Goal: Task Accomplishment & Management: Complete application form

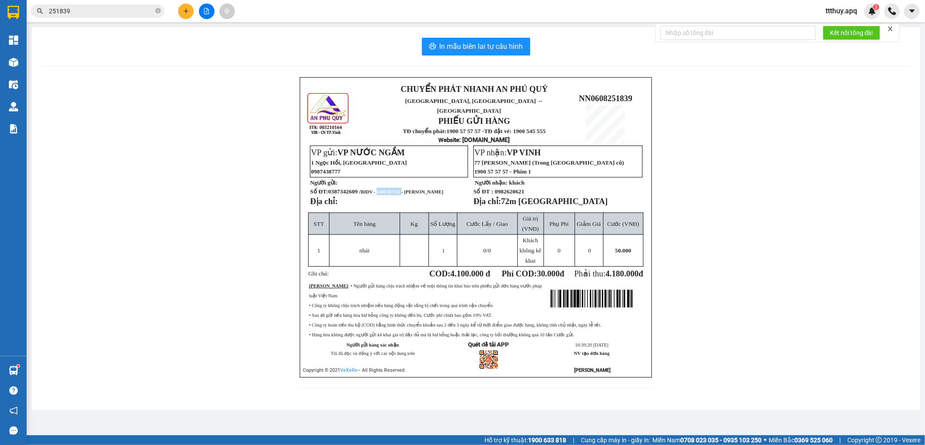
click at [107, 14] on input "251839" at bounding box center [101, 11] width 105 height 10
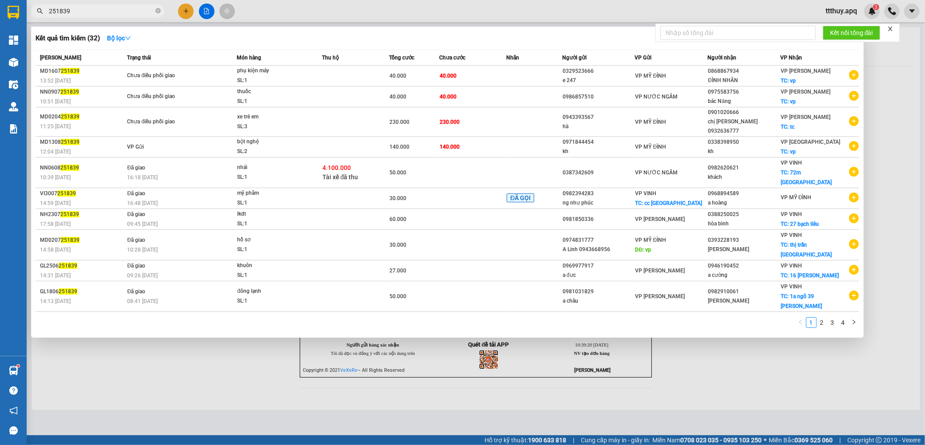
click at [107, 14] on input "251839" at bounding box center [101, 11] width 105 height 10
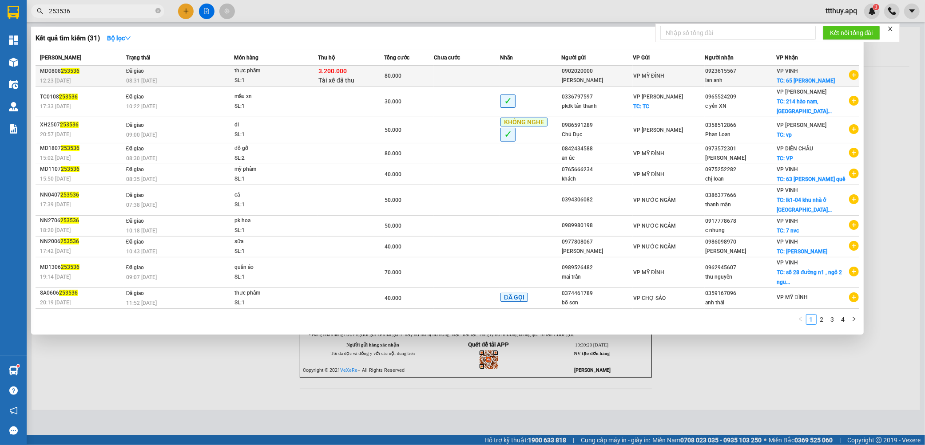
type input "253536"
click at [276, 77] on div "SL: 1" at bounding box center [267, 81] width 67 height 10
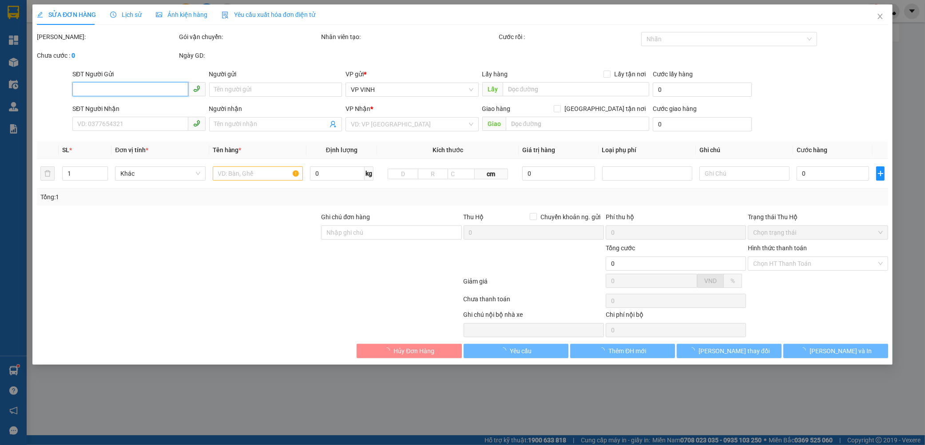
type input "0902020000"
type input "[PERSON_NAME]"
type input "0923615567"
type input "lan anh"
checkbox input "true"
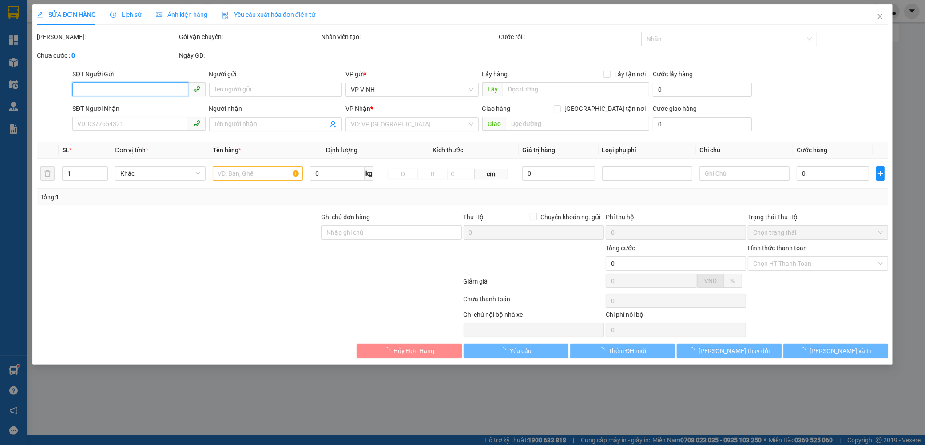
type input "65 [PERSON_NAME]"
checkbox input "true"
type input "3.200.000"
type input "30.000"
type input "80.000"
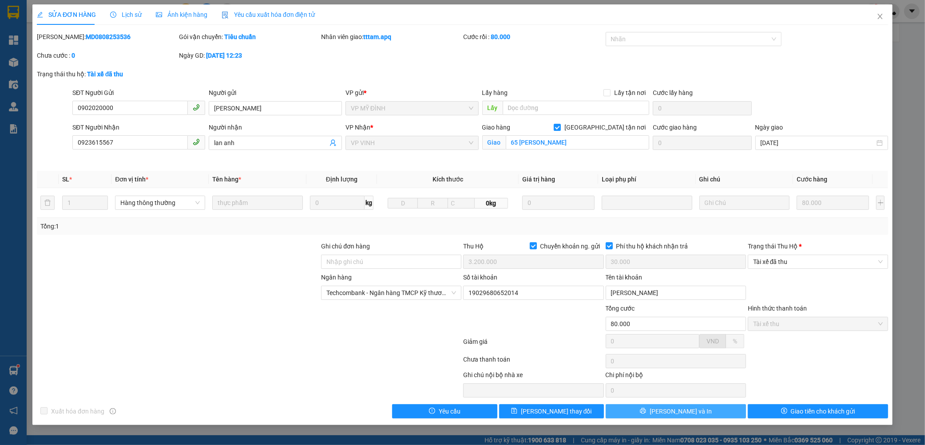
click at [705, 409] on button "[PERSON_NAME] và In" at bounding box center [676, 412] width 140 height 14
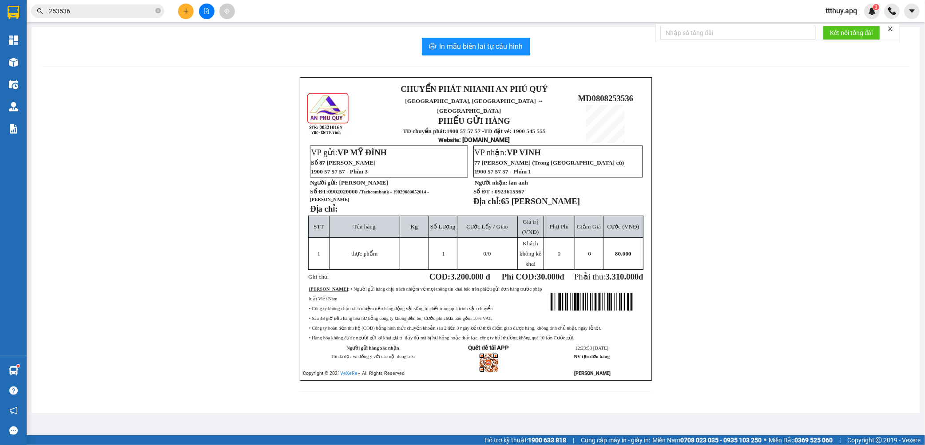
click at [405, 192] on p "Số ĐT: 0902020000 / Techcombank - 19029680652014 - [PERSON_NAME]" at bounding box center [388, 195] width 157 height 15
click at [407, 190] on span "Techcombank - 19029680652014 - [PERSON_NAME]" at bounding box center [369, 196] width 119 height 12
copy span "19029680652014"
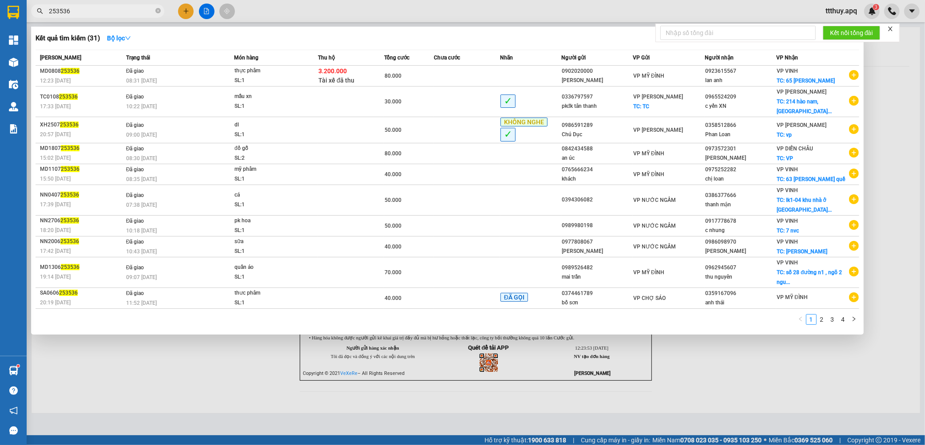
click at [94, 12] on input "253536" at bounding box center [101, 11] width 105 height 10
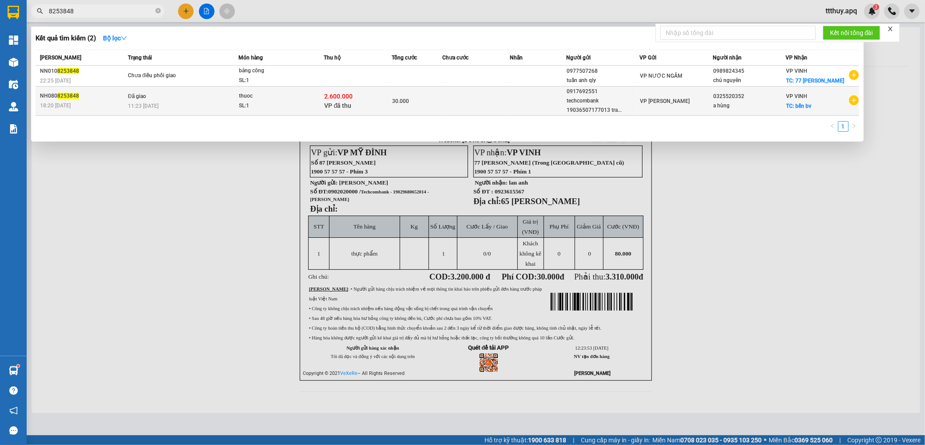
type input "8253848"
click at [280, 102] on div "SL: 1" at bounding box center [272, 106] width 67 height 10
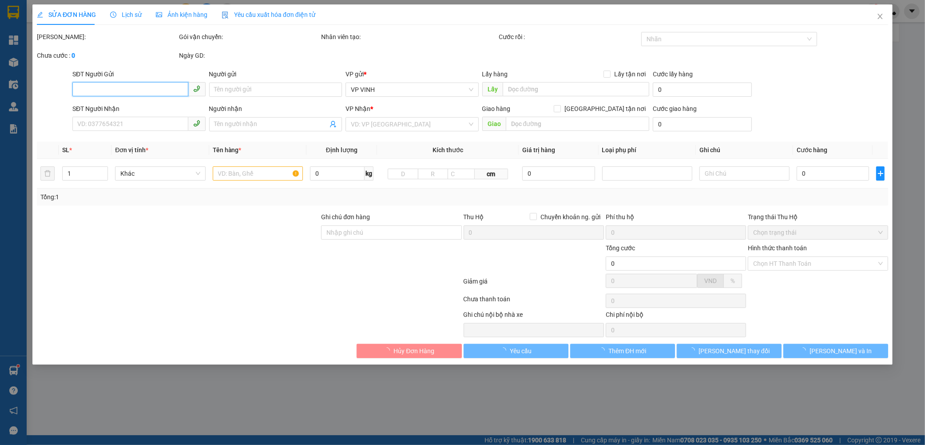
type input "0917692551"
type input "techcombank 19036507177013 tran van [PERSON_NAME]"
type input "0325520352"
type input "a hùng"
checkbox input "true"
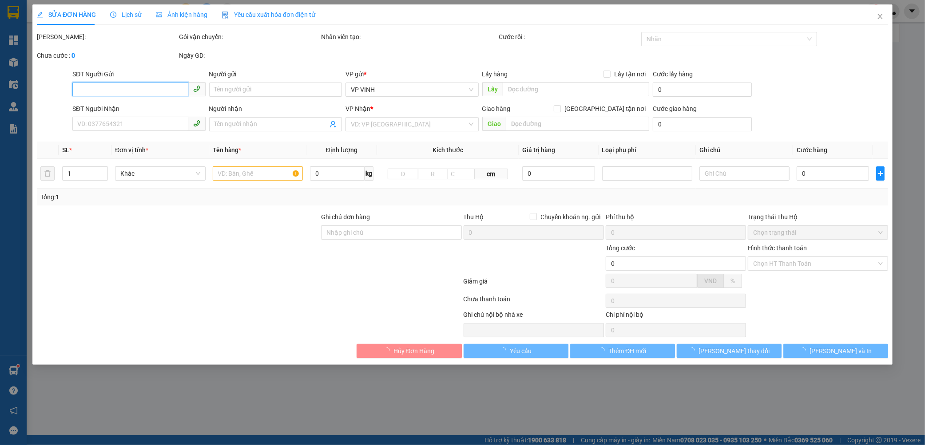
type input "bến bv"
checkbox input "true"
type input "2.600.000"
type input "15.000"
type input "30.000"
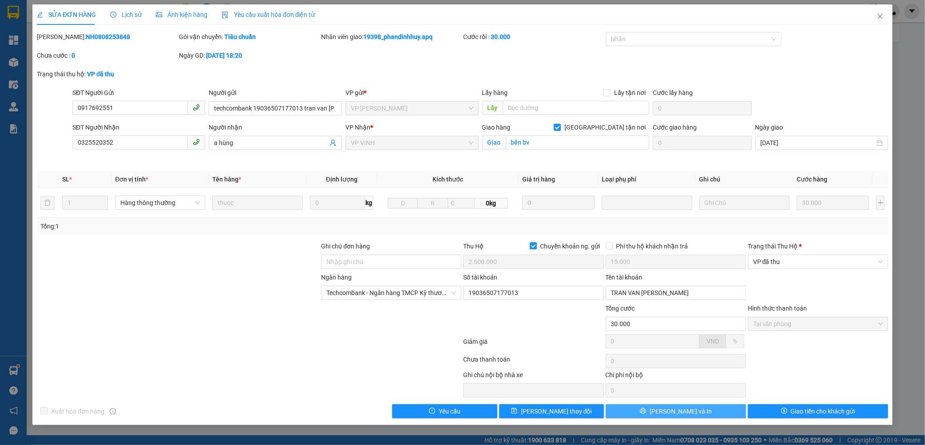
click at [705, 412] on button "[PERSON_NAME] và In" at bounding box center [676, 412] width 140 height 14
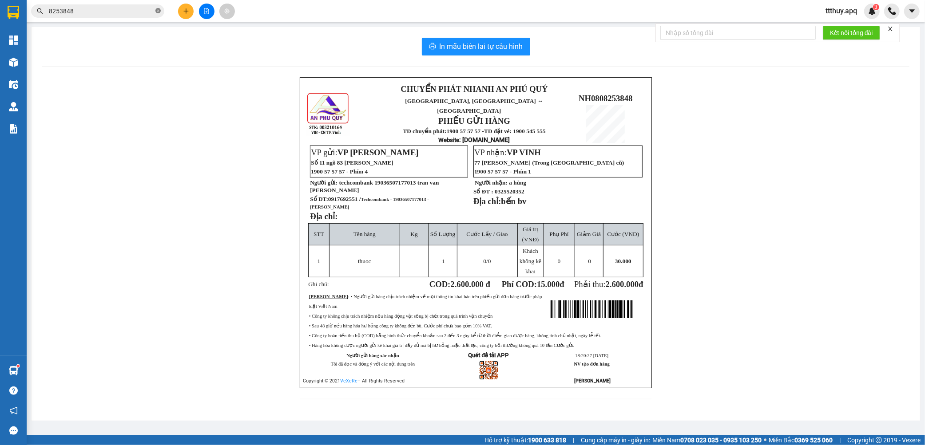
click at [155, 9] on icon "close-circle" at bounding box center [157, 10] width 5 height 5
click at [117, 12] on input "text" at bounding box center [101, 11] width 105 height 10
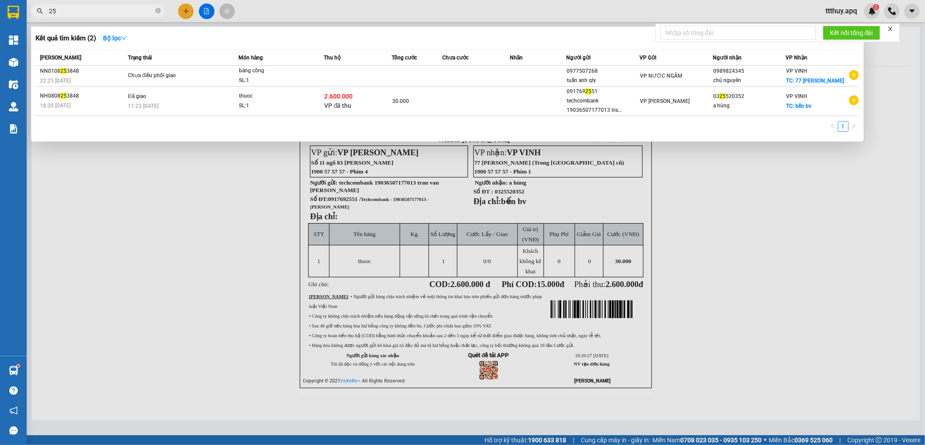
type input "2"
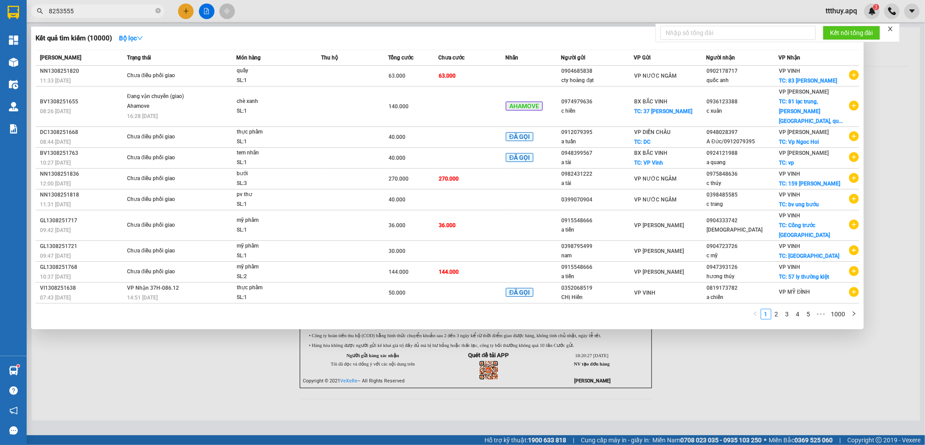
type input "8253555"
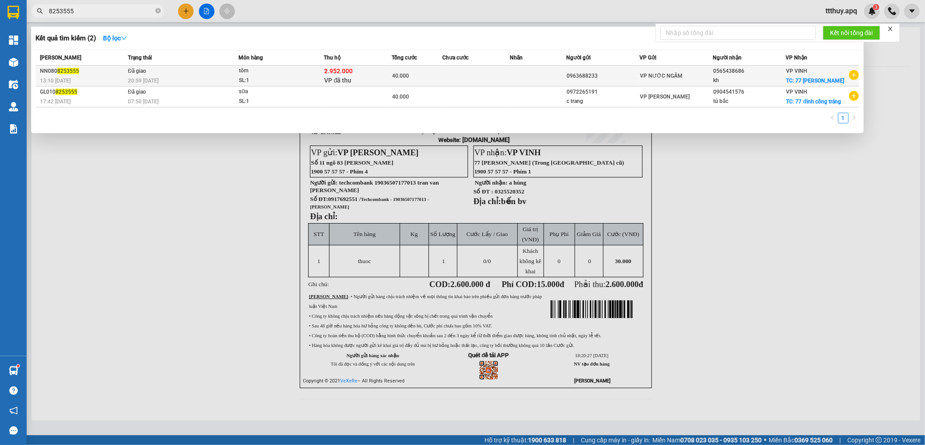
click at [230, 79] on div "20:59 [DATE]" at bounding box center [183, 81] width 110 height 10
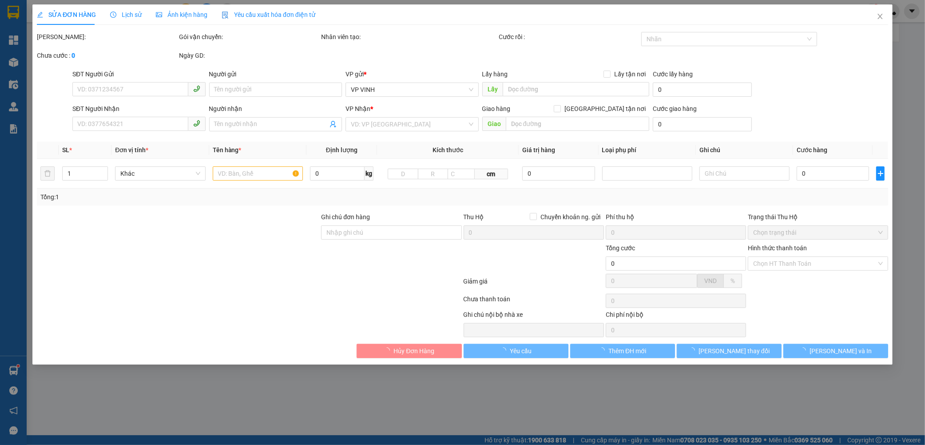
type input "0963688233"
type input "0565438686"
type input "kh"
checkbox input "true"
type input "77 [PERSON_NAME]"
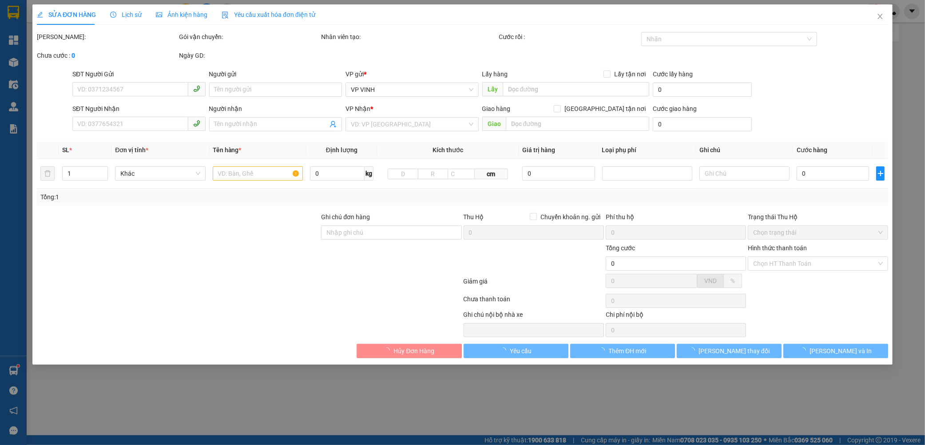
checkbox input "true"
type input "2.952.000"
type input "15.000"
type input "40.000"
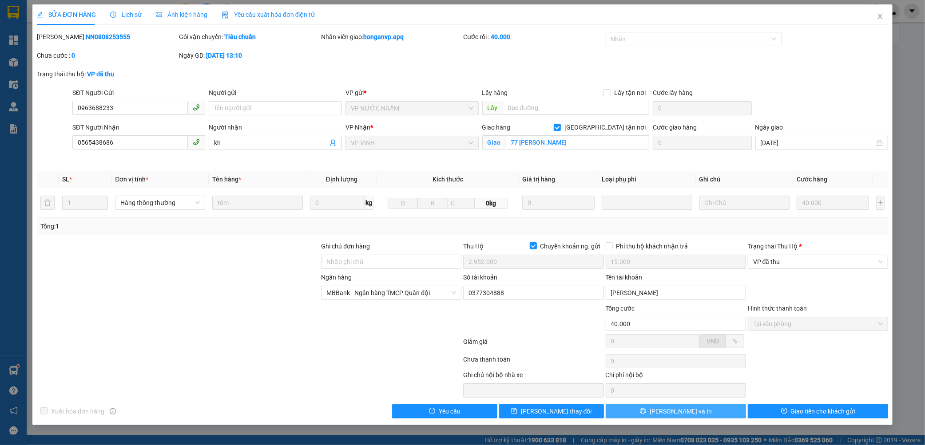
click at [714, 409] on button "[PERSON_NAME] và In" at bounding box center [676, 412] width 140 height 14
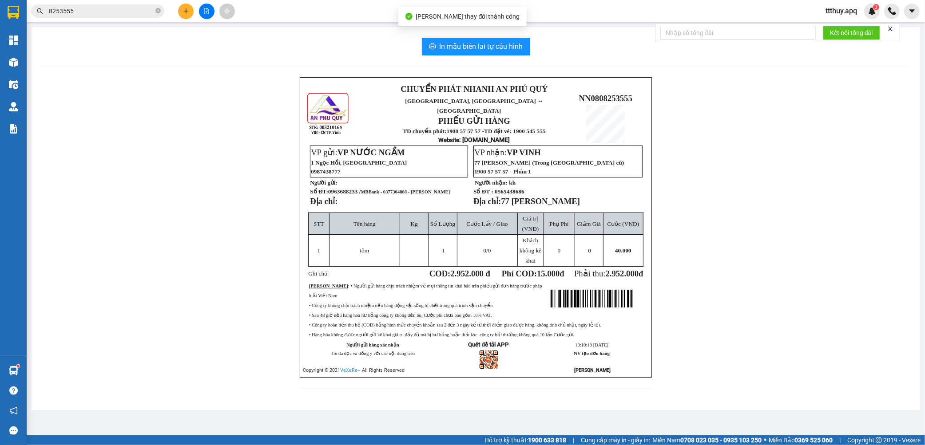
click at [400, 190] on span "MBBank - 0377304888 - [PERSON_NAME]" at bounding box center [405, 192] width 89 height 5
click at [344, 188] on strong "Số ĐT: 0963688233 / MBBank - 0377304888 - mai thị hương" at bounding box center [380, 191] width 140 height 7
copy span "0963688233"
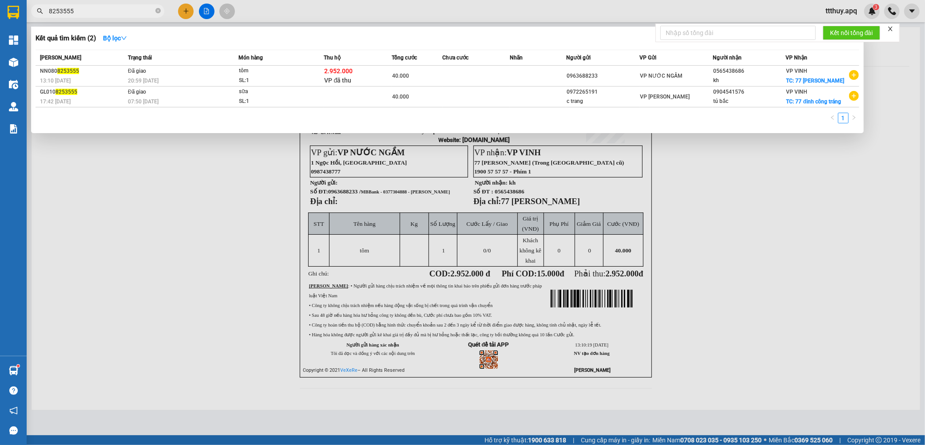
click at [126, 12] on input "8253555" at bounding box center [101, 11] width 105 height 10
paste input "0963688233"
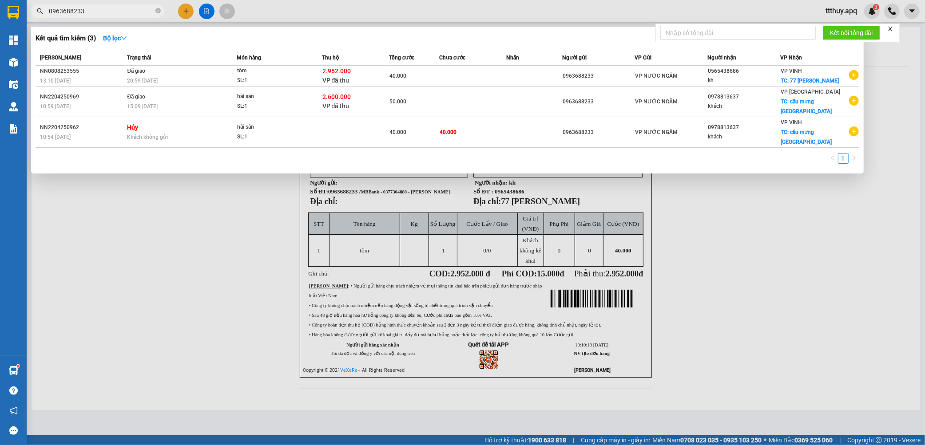
type input "0963688233"
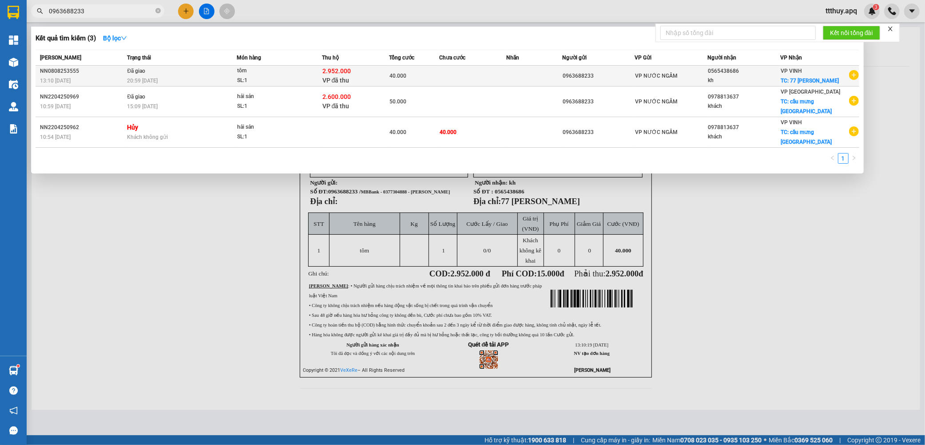
click at [341, 77] on span "VP đã thu" at bounding box center [335, 80] width 27 height 7
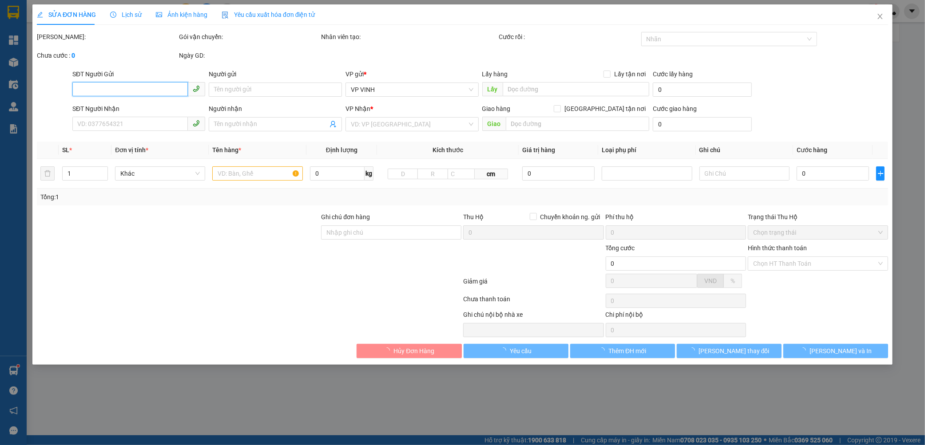
type input "0963688233"
type input "0565438686"
type input "kh"
checkbox input "true"
type input "77 [PERSON_NAME]"
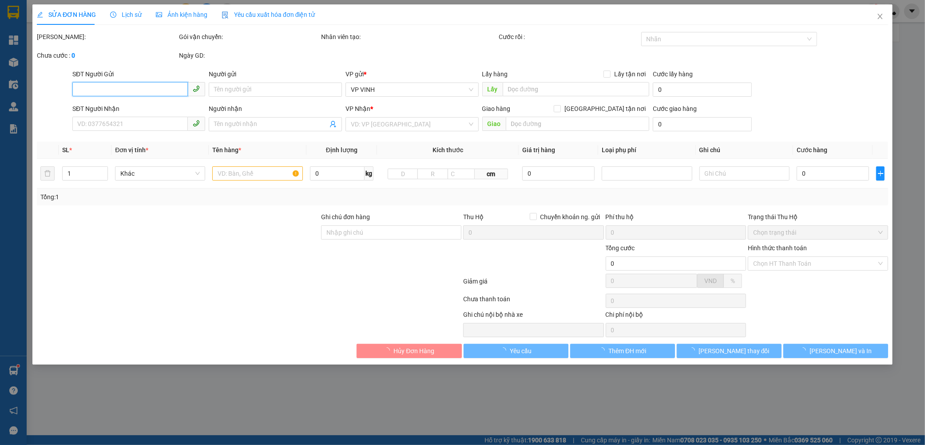
checkbox input "true"
type input "2.952.000"
type input "15.000"
type input "40.000"
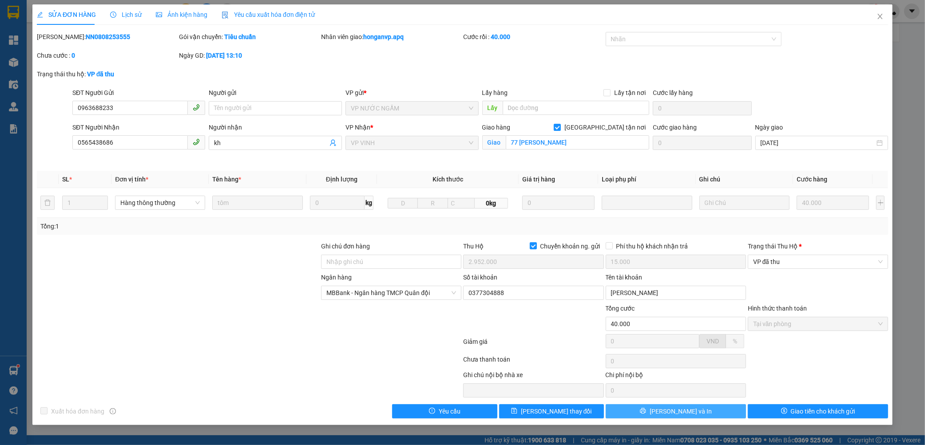
click at [693, 415] on span "[PERSON_NAME] và In" at bounding box center [681, 412] width 62 height 10
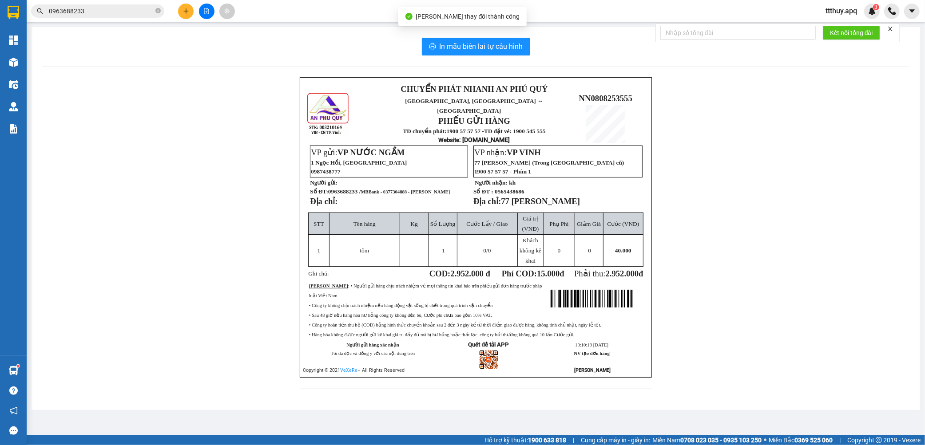
click at [405, 190] on span "MBBank - 0377304888 - [PERSON_NAME]" at bounding box center [405, 192] width 89 height 5
copy span "0377304888"
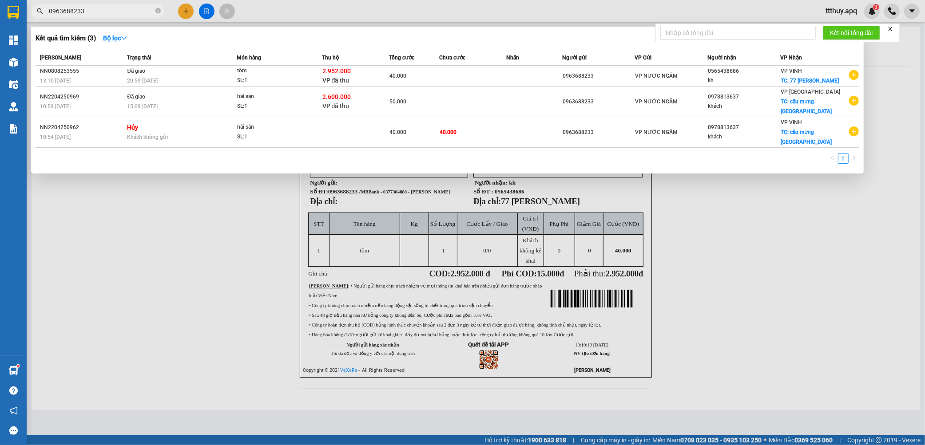
click at [109, 9] on input "0963688233" at bounding box center [101, 11] width 105 height 10
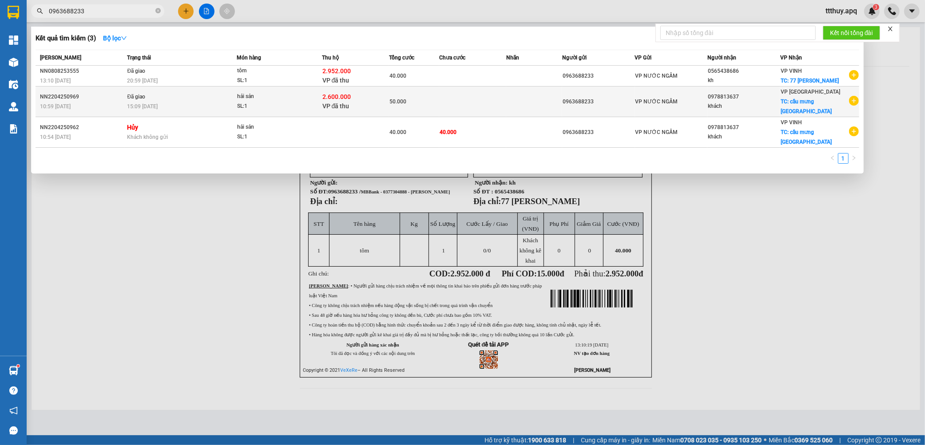
click at [309, 101] on span "hải sản SL: 1" at bounding box center [279, 101] width 84 height 19
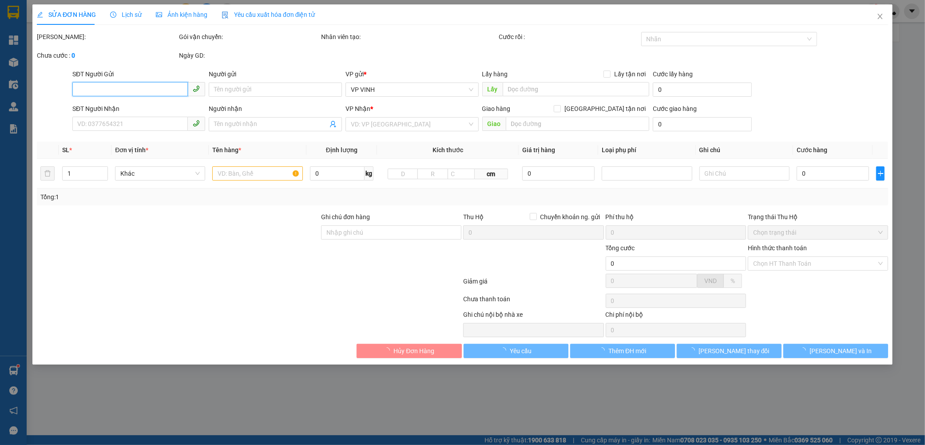
type input "0963688233"
type input "0978813637"
type input "khách"
checkbox input "true"
type input "cầu mưng [GEOGRAPHIC_DATA]"
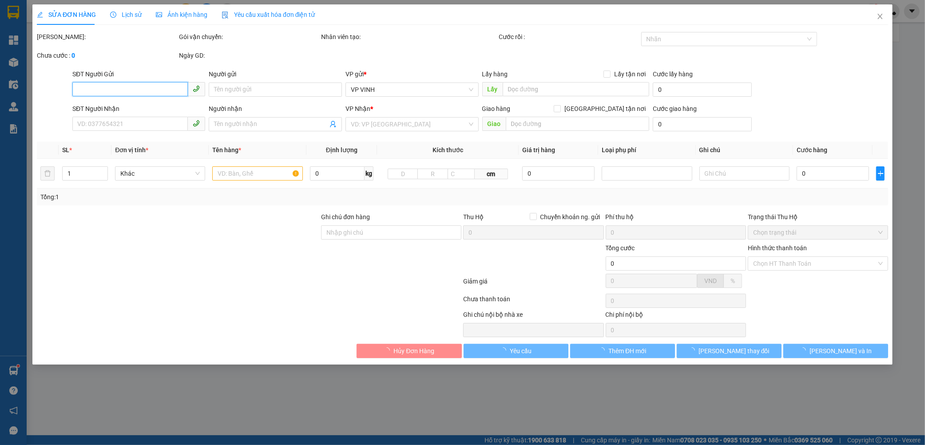
checkbox input "true"
type input "2.600.000"
type input "15.000"
type input "50.000"
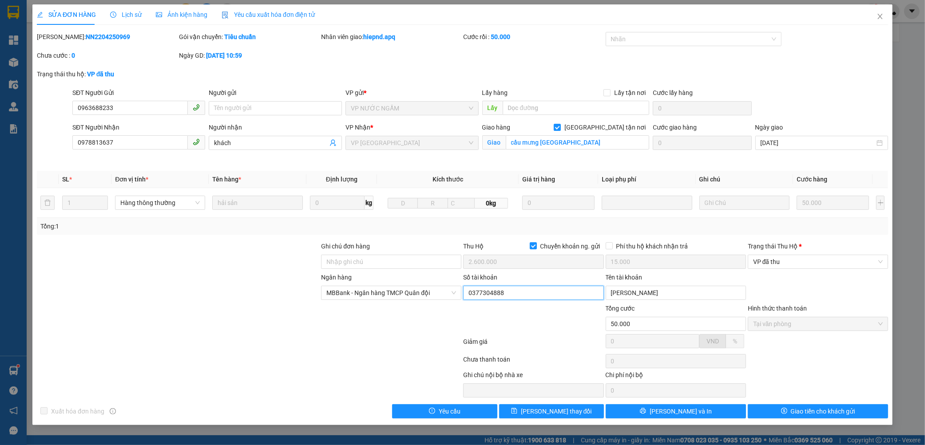
click at [548, 294] on input "0377304888" at bounding box center [533, 293] width 140 height 14
click at [878, 15] on icon "close" at bounding box center [879, 16] width 5 height 5
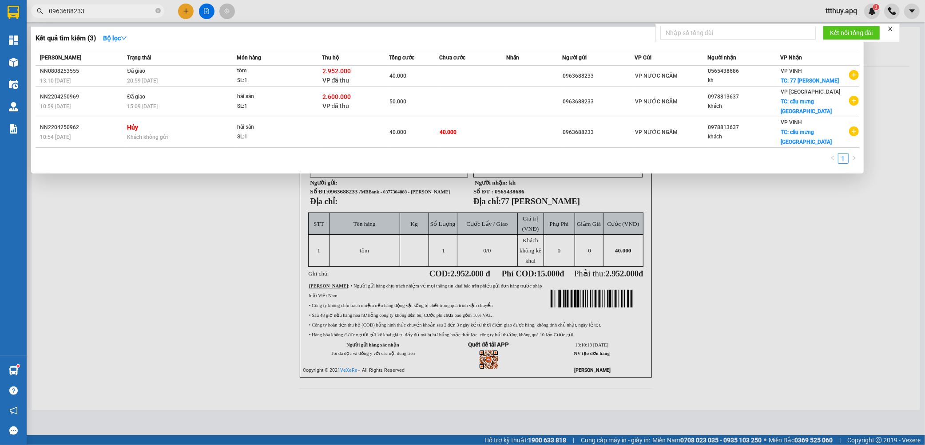
click at [112, 5] on span "0963688233" at bounding box center [97, 10] width 133 height 13
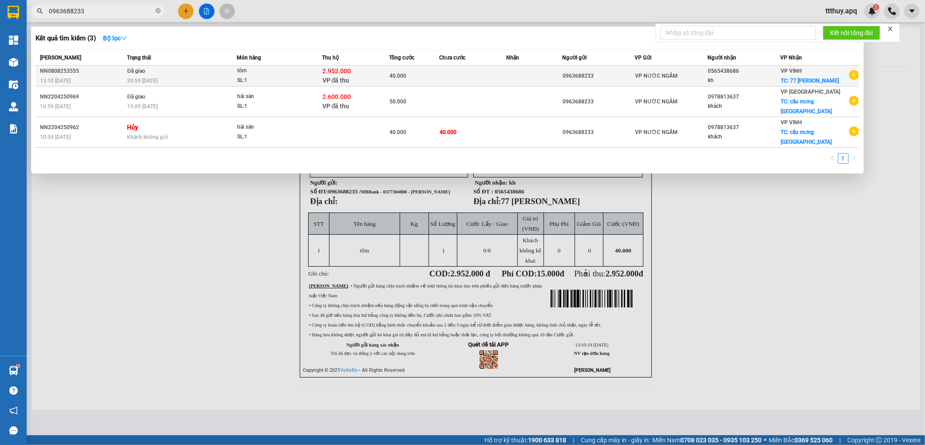
click at [178, 71] on td "Đã giao 20:59 [DATE]" at bounding box center [181, 76] width 112 height 21
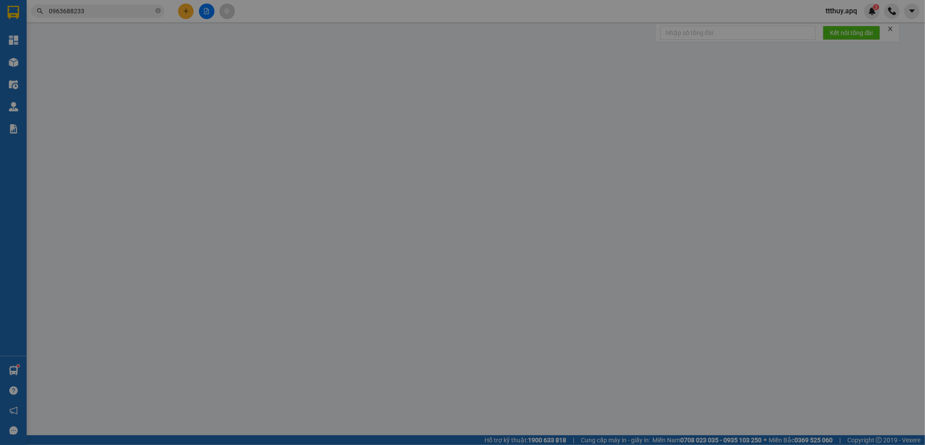
type input "0963688233"
type input "0565438686"
type input "kh"
checkbox input "true"
type input "77 [PERSON_NAME]"
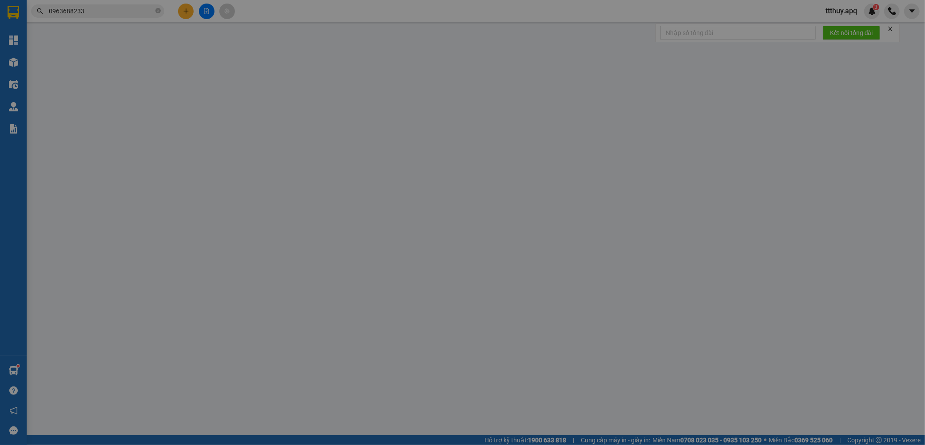
checkbox input "true"
type input "2.952.000"
type input "15.000"
type input "40.000"
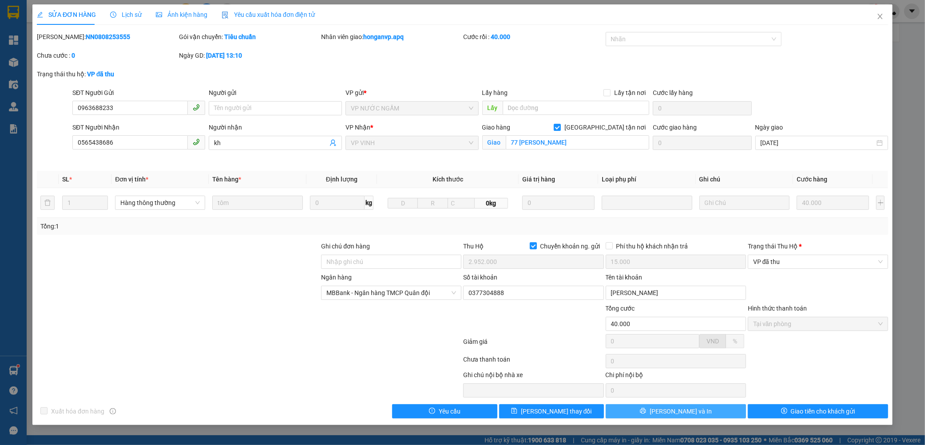
click at [694, 415] on button "[PERSON_NAME] và In" at bounding box center [676, 412] width 140 height 14
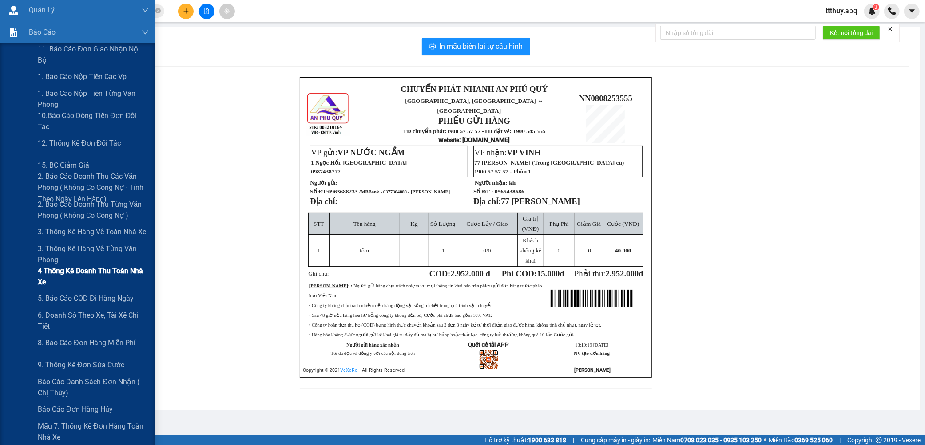
scroll to position [99, 0]
click at [67, 75] on span "1. Báo cáo nộp tiền các vp" at bounding box center [82, 74] width 89 height 11
